Goal: Task Accomplishment & Management: Manage account settings

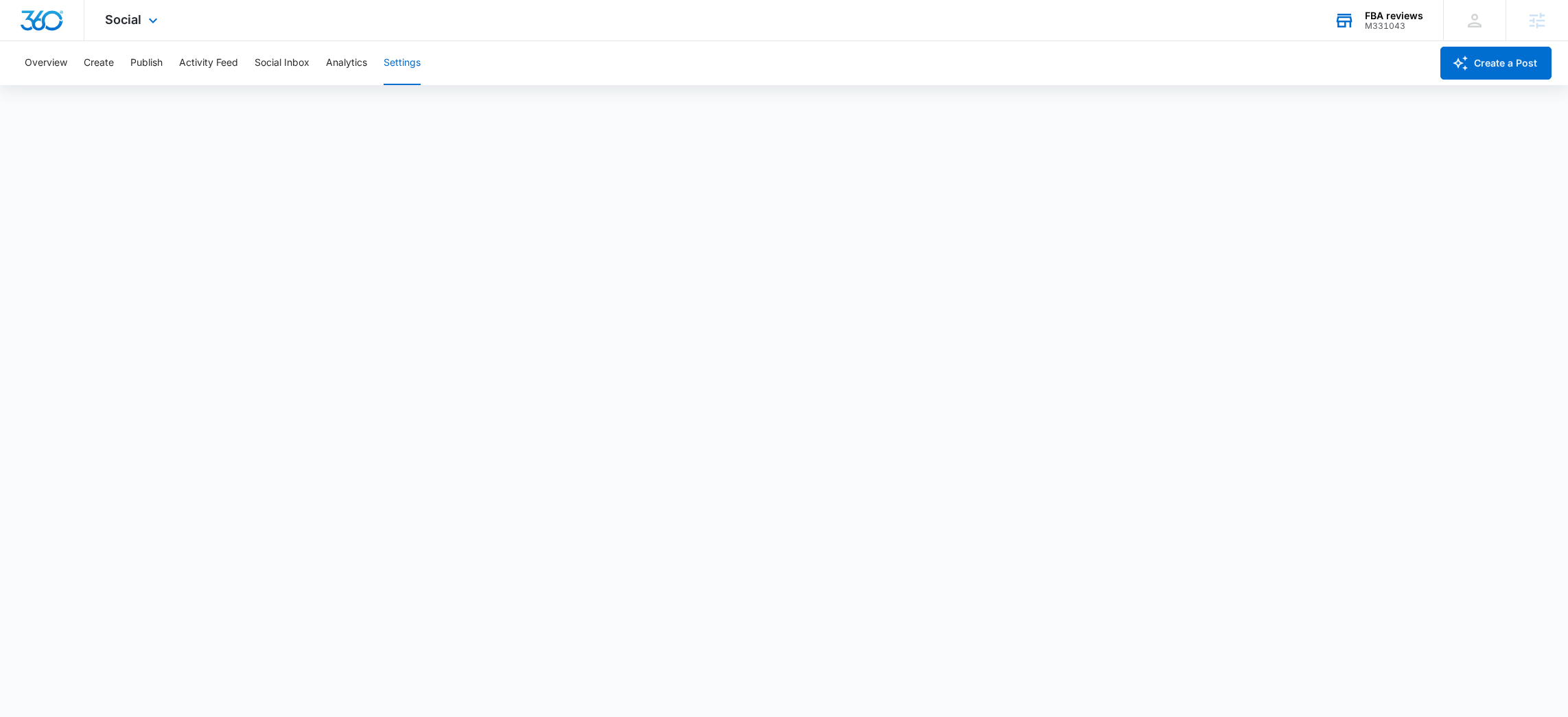
click at [1405, 13] on div "FBA reviews" at bounding box center [1394, 16] width 58 height 11
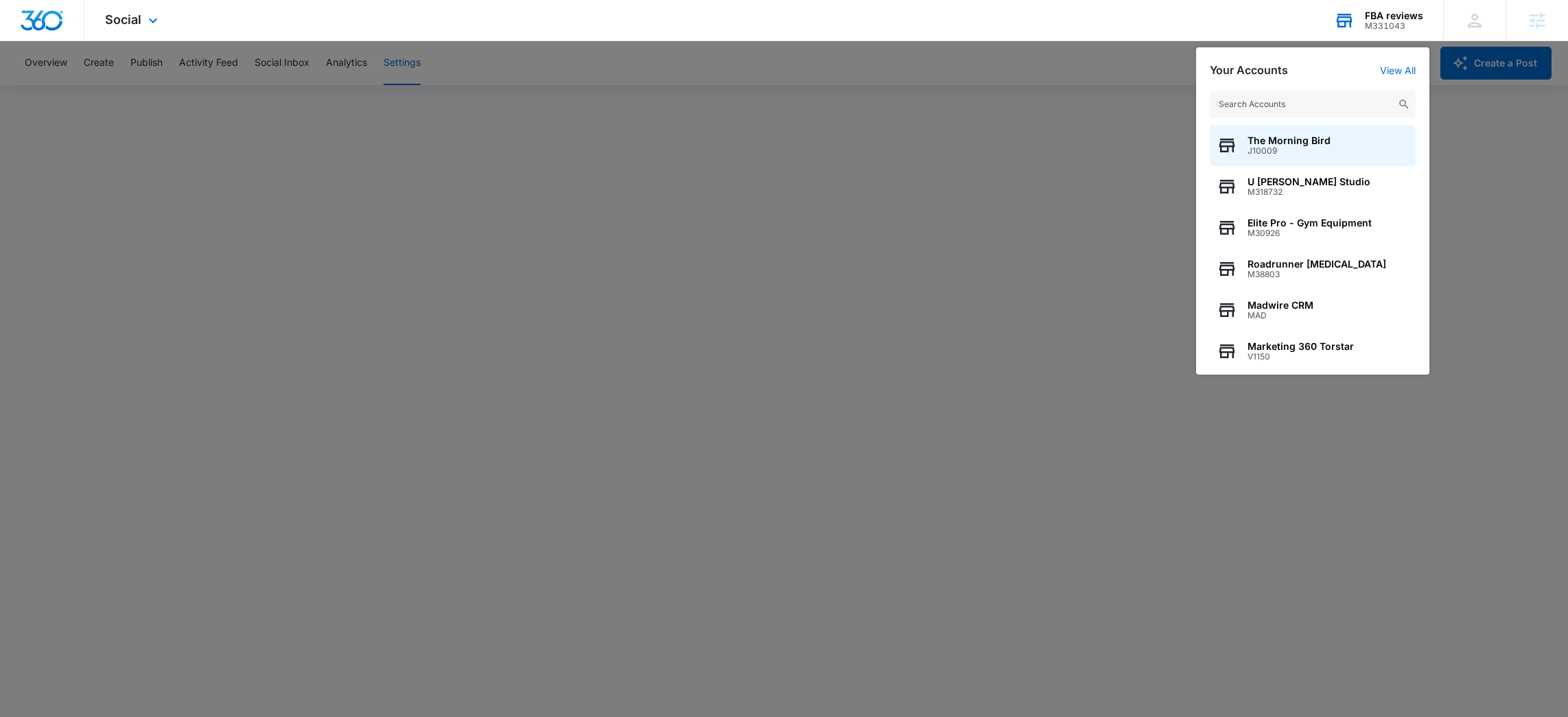
click at [1294, 108] on input "text" at bounding box center [1313, 105] width 206 height 28
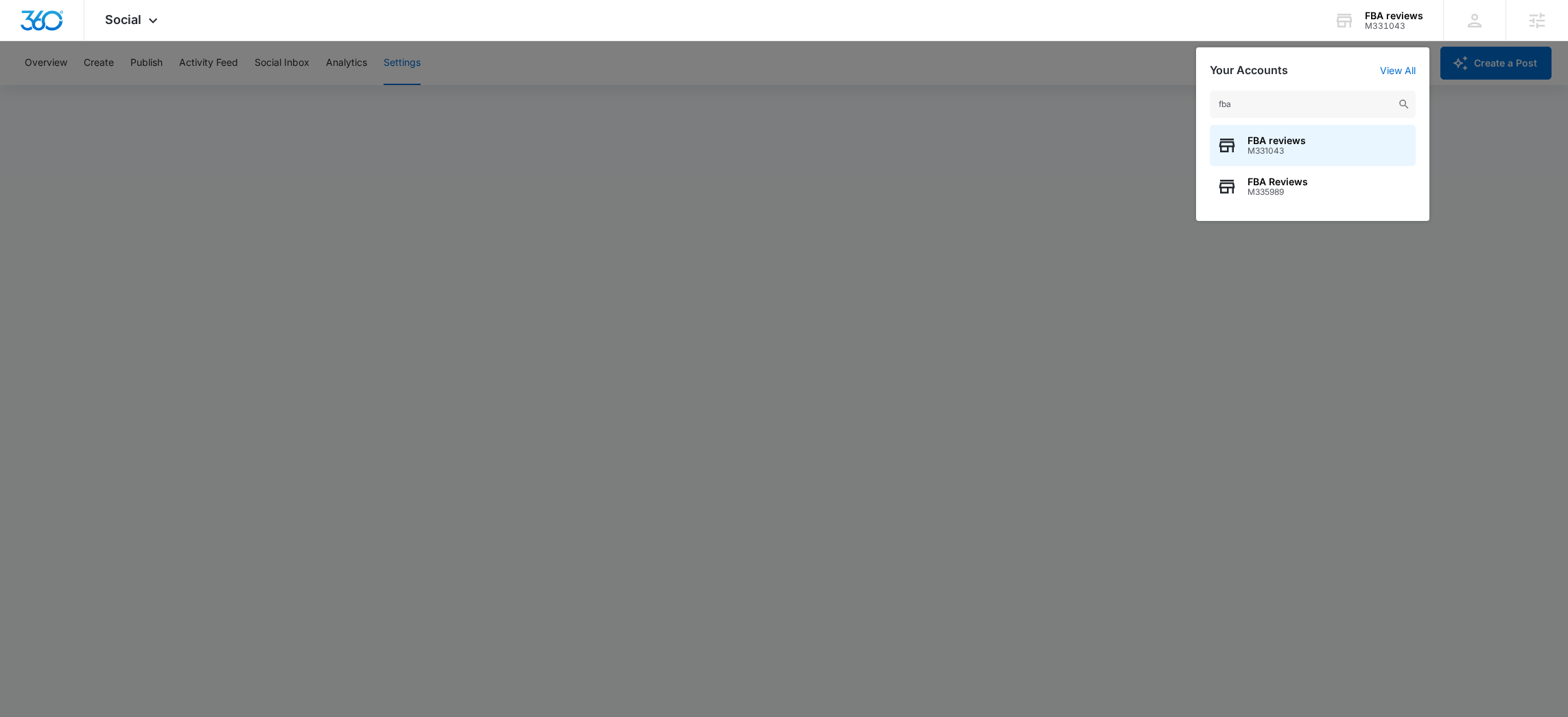
type input "fba"
click at [145, 17] on icon at bounding box center [153, 24] width 16 height 16
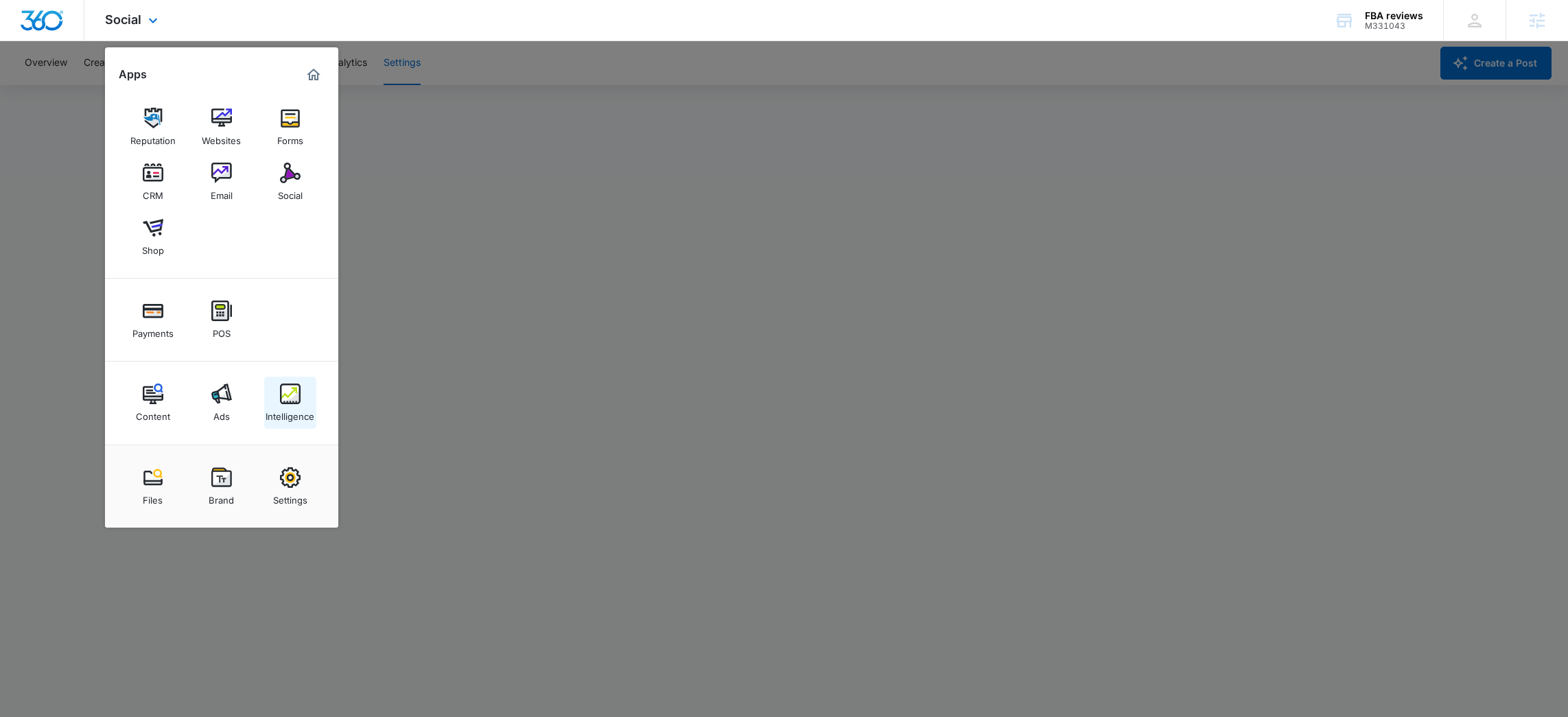
click at [286, 401] on img at bounding box center [290, 394] width 20 height 20
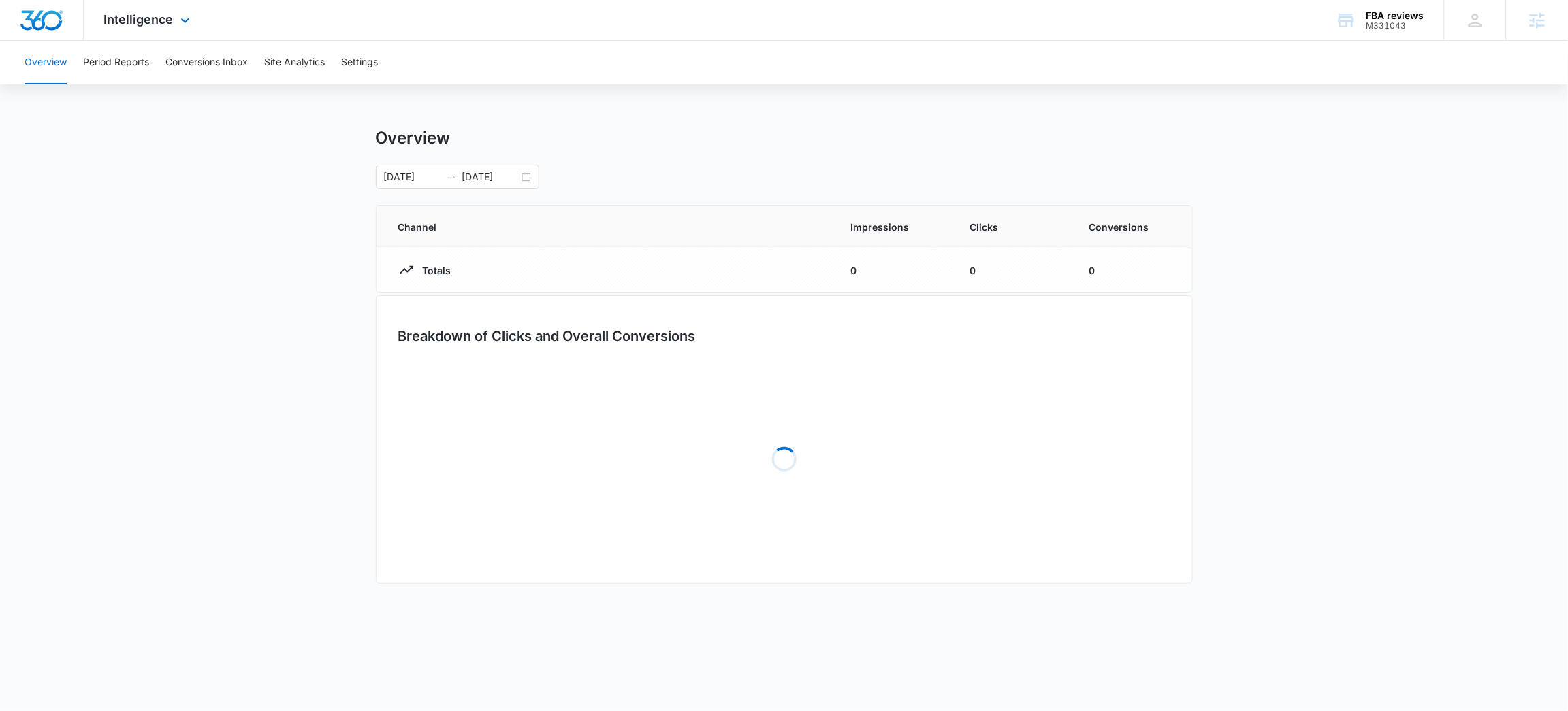
click at [173, 8] on div "Intelligence Apps Reputation Websites Forms CRM Email Social Shop Payments POS …" at bounding box center [148, 20] width 130 height 40
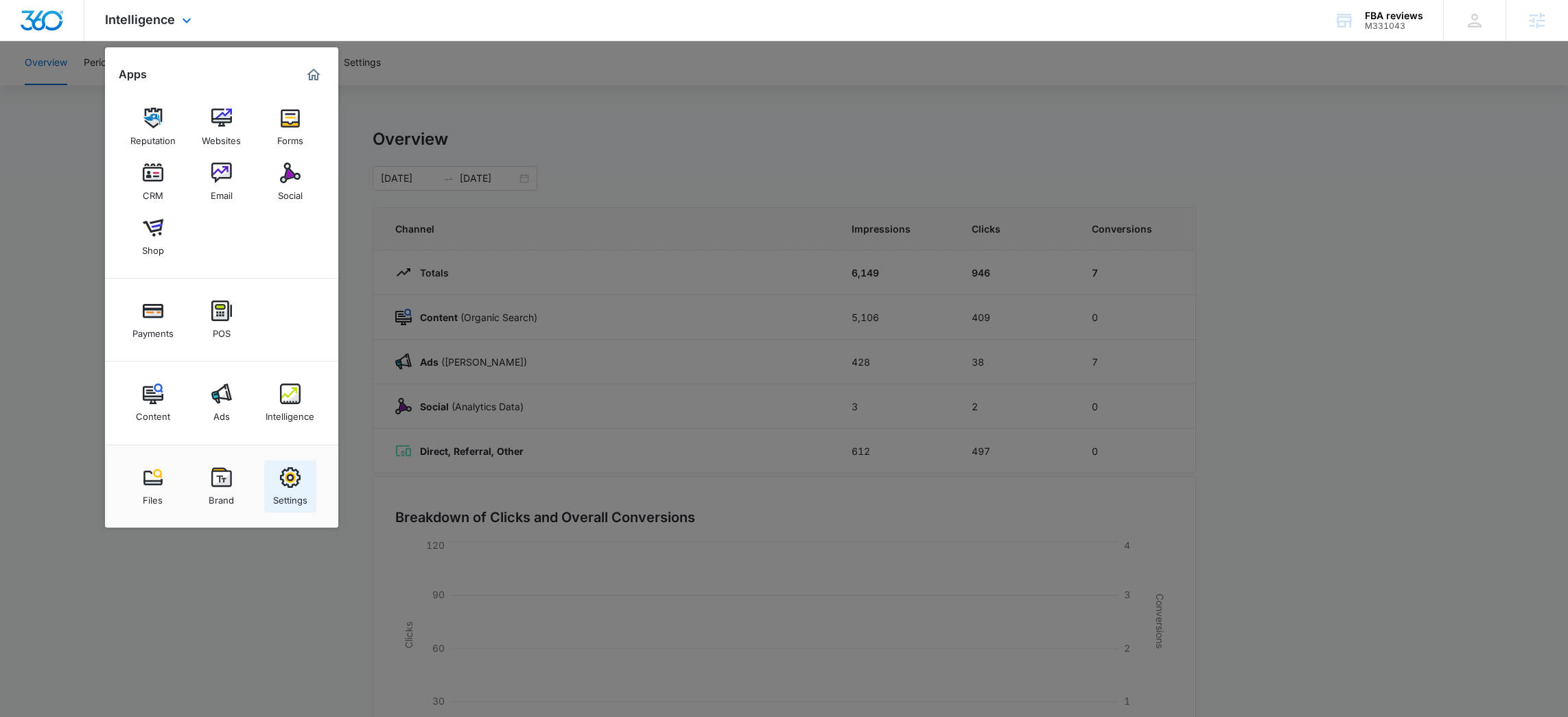
click at [285, 488] on div "Settings" at bounding box center [291, 497] width 34 height 18
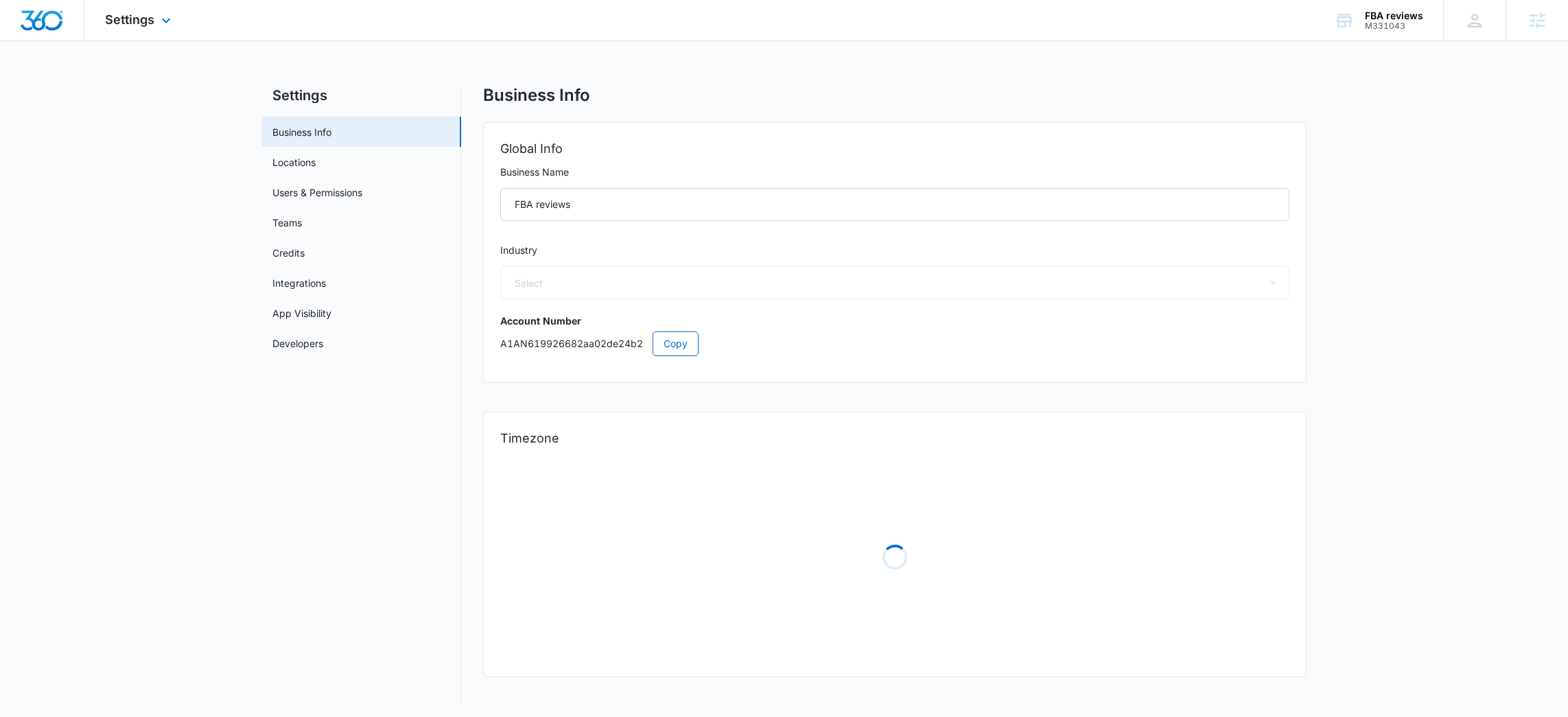
select select "32"
select select "US"
select select "America/[GEOGRAPHIC_DATA]"
click at [341, 185] on link "Users & Permissions" at bounding box center [323, 193] width 90 height 15
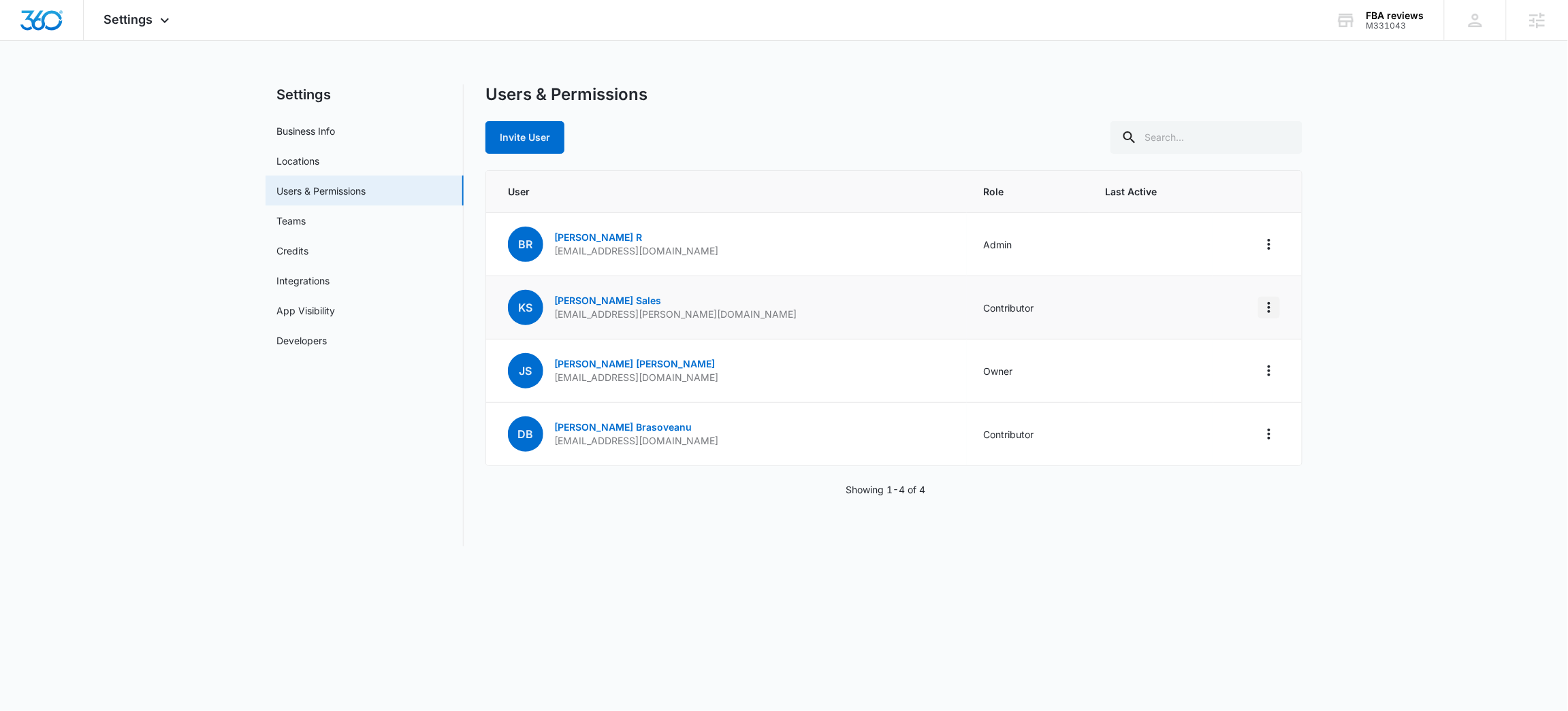
click at [1265, 301] on icon "Actions" at bounding box center [1269, 308] width 16 height 16
click at [1188, 365] on div "Remove User" at bounding box center [1201, 366] width 92 height 10
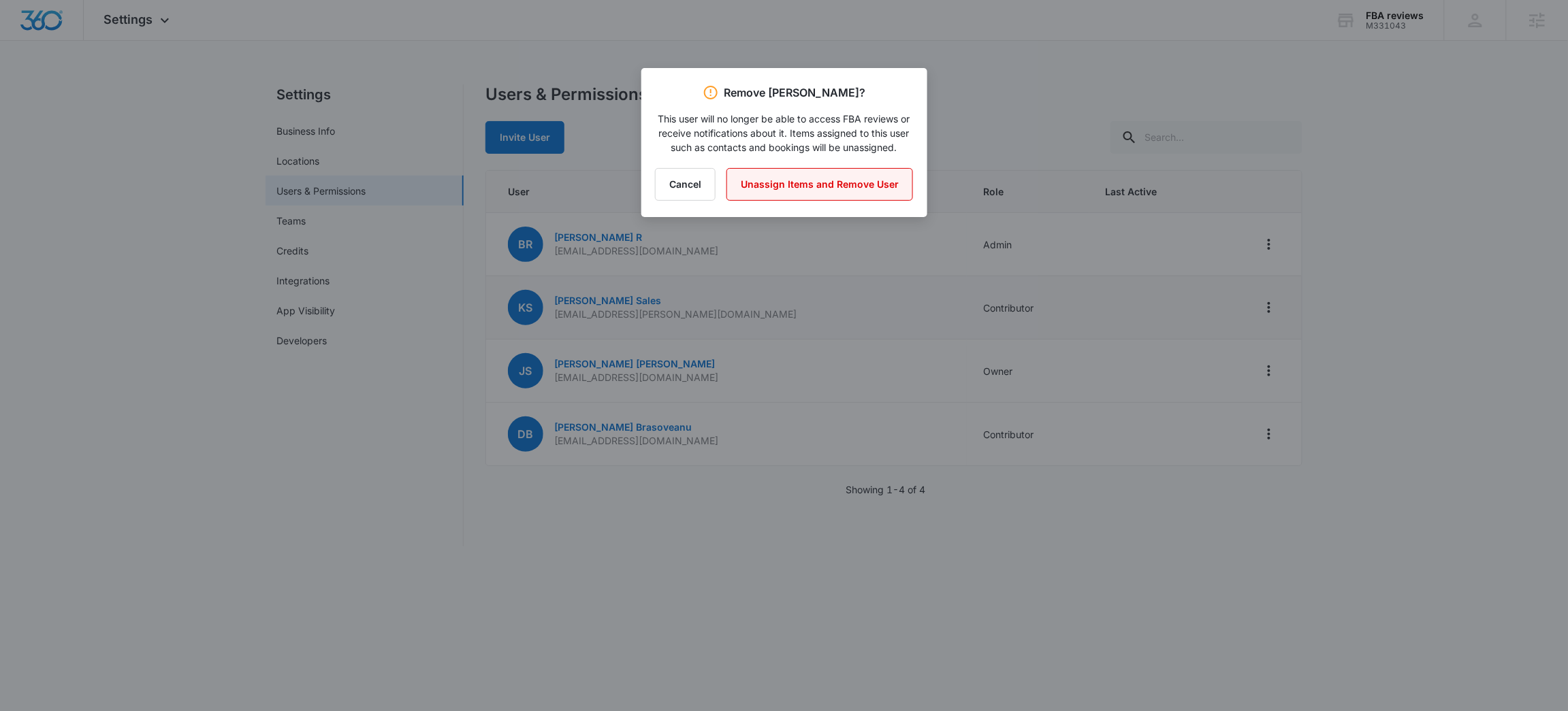
click at [846, 181] on button "Unassign Items and Remove User" at bounding box center [820, 185] width 186 height 32
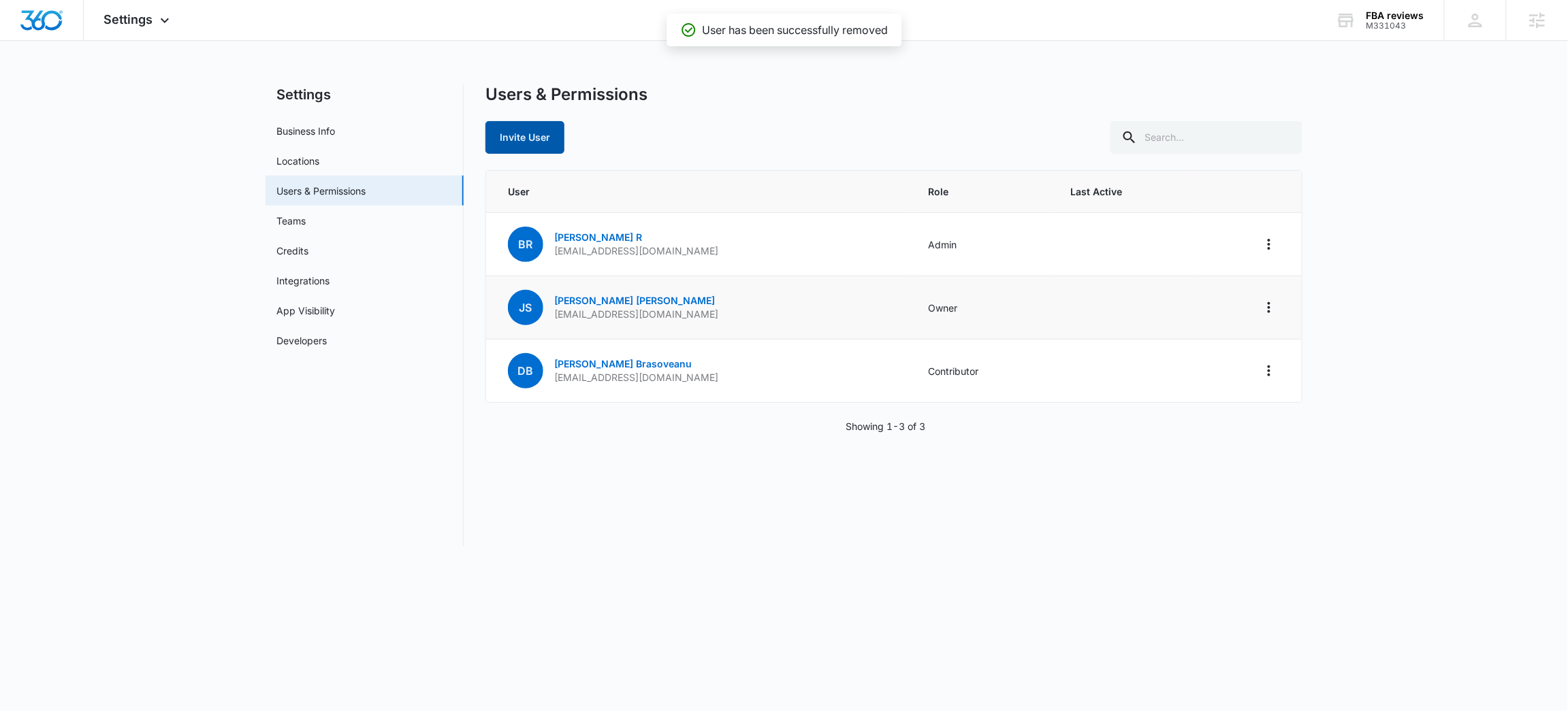
click at [544, 130] on button "Invite User" at bounding box center [524, 138] width 79 height 32
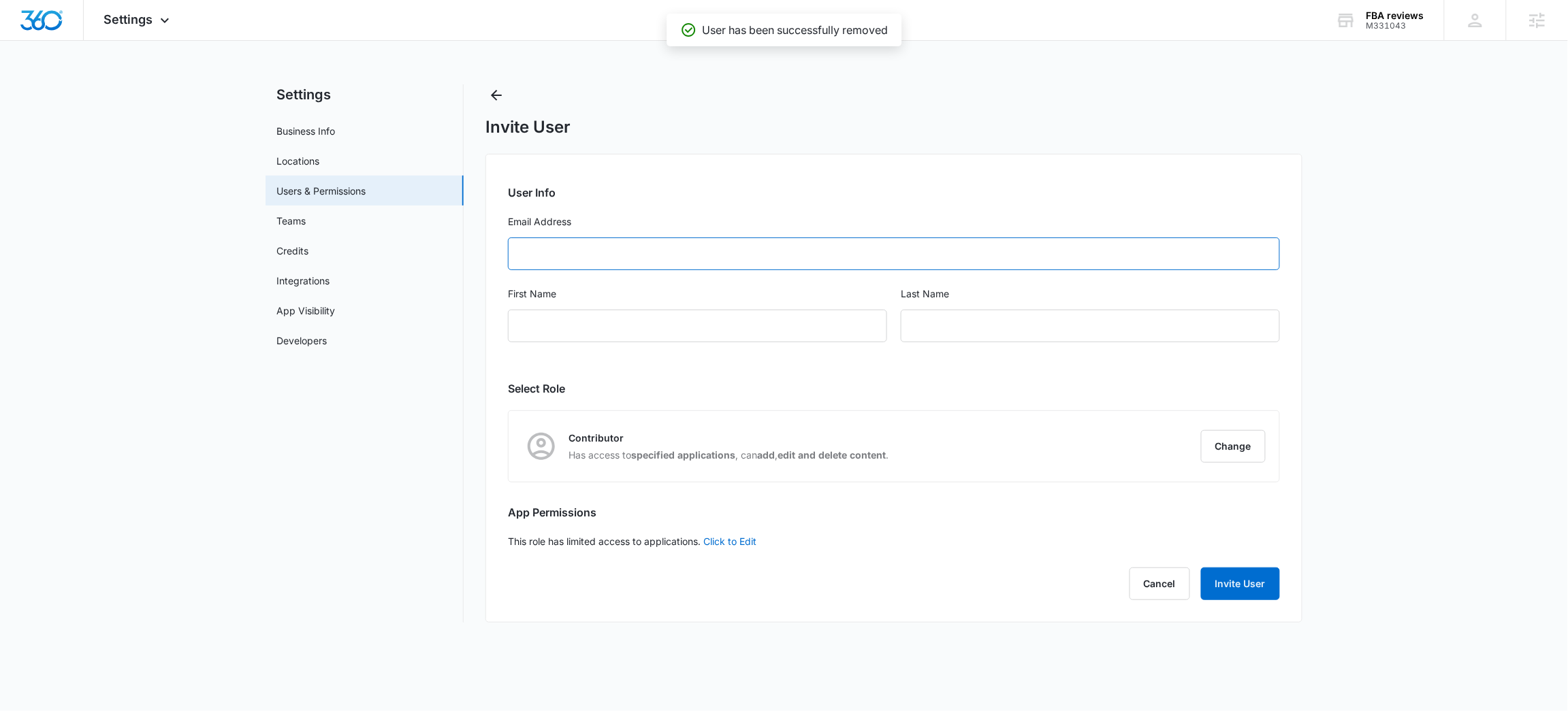
click at [735, 266] on input "Email Address" at bounding box center [893, 253] width 772 height 32
drag, startPoint x: 573, startPoint y: 258, endPoint x: 453, endPoint y: 250, distance: 120.3
click at [454, 251] on div "Settings Business Info Locations Users & Permissions Teams Credits Integrations…" at bounding box center [784, 353] width 1037 height 539
paste input "[EMAIL_ADDRESS][PERSON_NAME][DOMAIN_NAME]"
type input "[EMAIL_ADDRESS][PERSON_NAME][DOMAIN_NAME]"
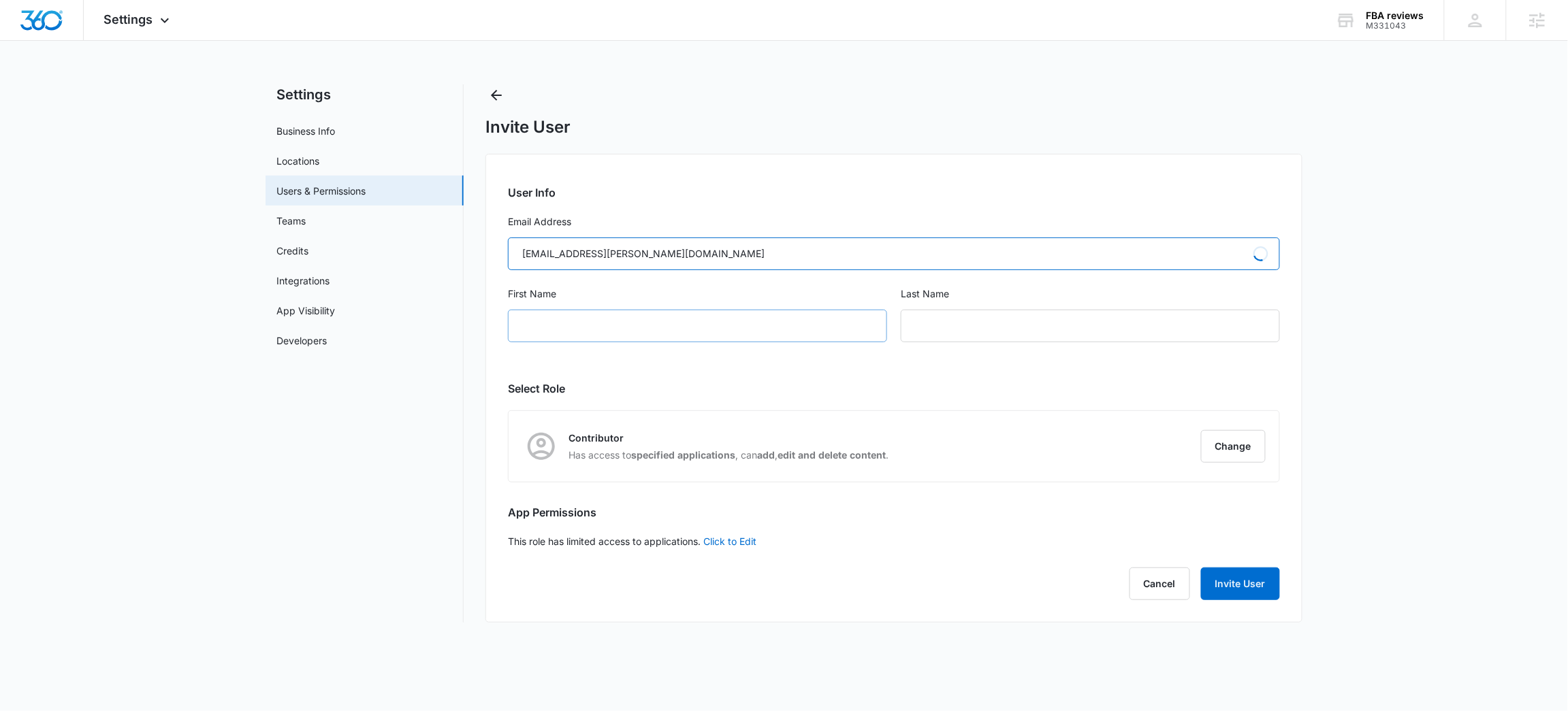
type input "[PERSON_NAME]"
type input "Sales"
type input "[EMAIL_ADDRESS][PERSON_NAME][DOMAIN_NAME]"
click at [613, 313] on div "[PERSON_NAME]" at bounding box center [697, 326] width 379 height 32
click at [616, 334] on div "[PERSON_NAME]" at bounding box center [697, 326] width 379 height 32
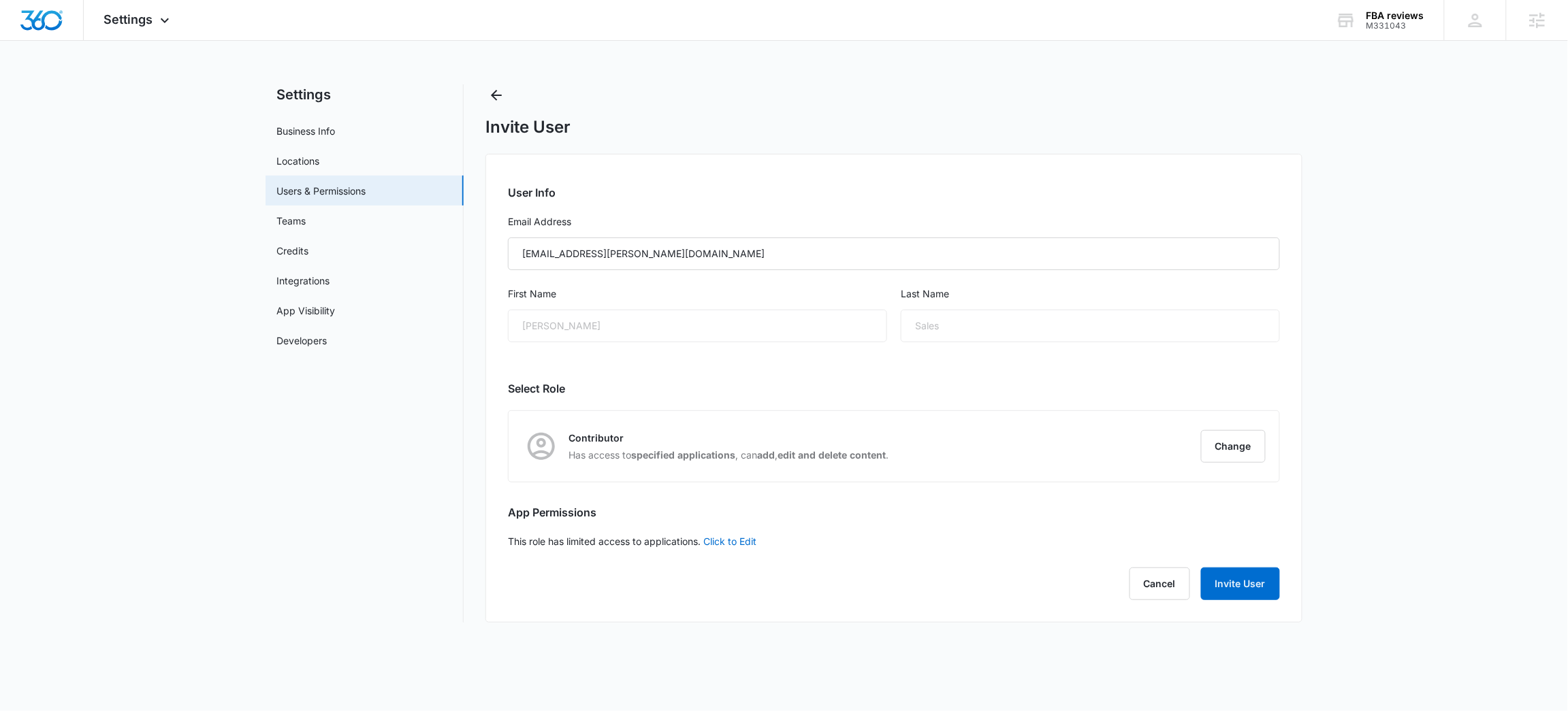
click at [618, 329] on div "[PERSON_NAME]" at bounding box center [697, 326] width 379 height 32
click at [1257, 575] on button "Invite User" at bounding box center [1240, 584] width 79 height 32
